Goal: Check status: Check status

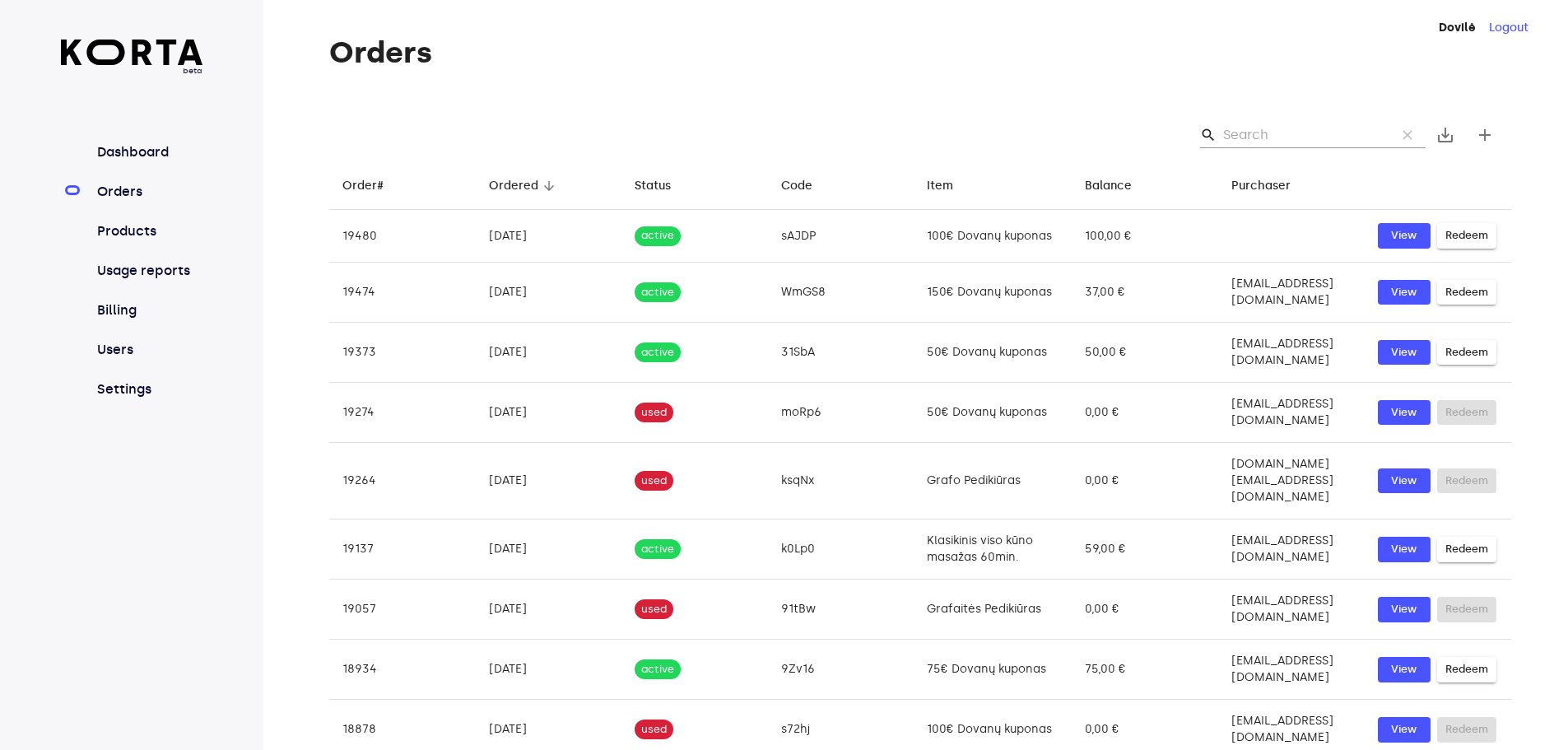
click at [0, 227] on div "beta Dashboard Orders Products Usage reports Billing Users Settings" at bounding box center [131, 448] width 264 height 896
